Goal: Check status: Check status

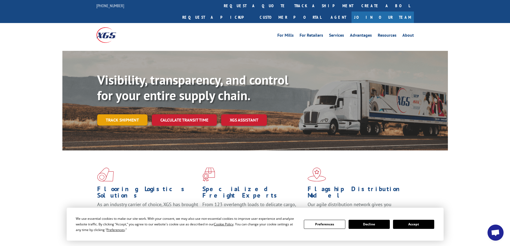
click at [137, 114] on link "Track shipment" at bounding box center [122, 119] width 50 height 11
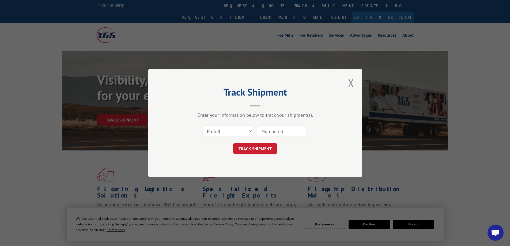
click at [279, 134] on input at bounding box center [281, 131] width 49 height 11
type input "13531353"
click at [263, 147] on button "TRACK SHIPMENT" at bounding box center [255, 148] width 44 height 11
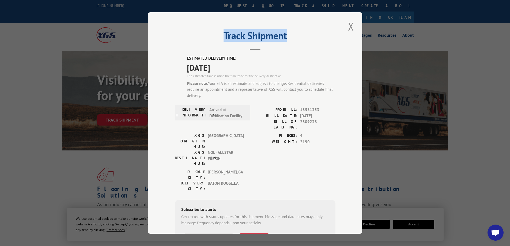
drag, startPoint x: 291, startPoint y: 29, endPoint x: 305, endPoint y: 45, distance: 21.3
click at [302, 46] on div "Track Shipment ESTIMATED DELIVERY TIME: [DATE] The estimated time is using the …" at bounding box center [255, 122] width 214 height 221
click at [349, 26] on button "Close modal" at bounding box center [350, 26] width 9 height 15
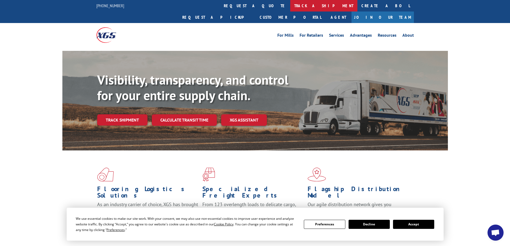
click at [290, 7] on link "track a shipment" at bounding box center [323, 6] width 67 height 12
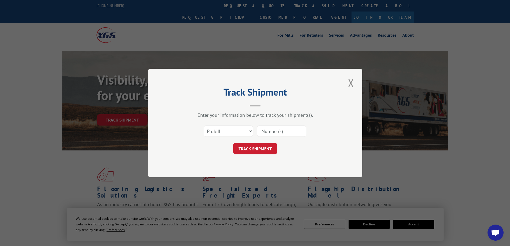
click at [277, 132] on input at bounding box center [281, 131] width 49 height 11
click at [287, 135] on input at bounding box center [281, 131] width 49 height 11
type input "13531353"
click at [260, 149] on button "TRACK SHIPMENT" at bounding box center [255, 148] width 44 height 11
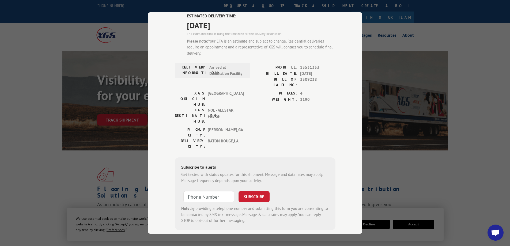
scroll to position [45, 0]
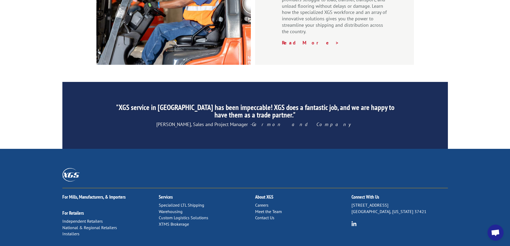
scroll to position [803, 0]
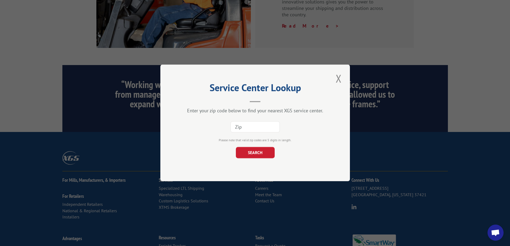
click at [253, 131] on input at bounding box center [254, 127] width 49 height 11
type input "70818"
click at [258, 152] on button "SEARCH" at bounding box center [255, 152] width 39 height 11
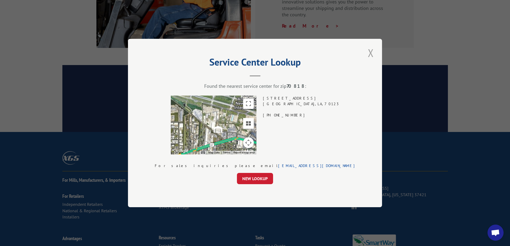
click at [366, 55] on button "Close modal" at bounding box center [370, 52] width 9 height 15
